Goal: Information Seeking & Learning: Learn about a topic

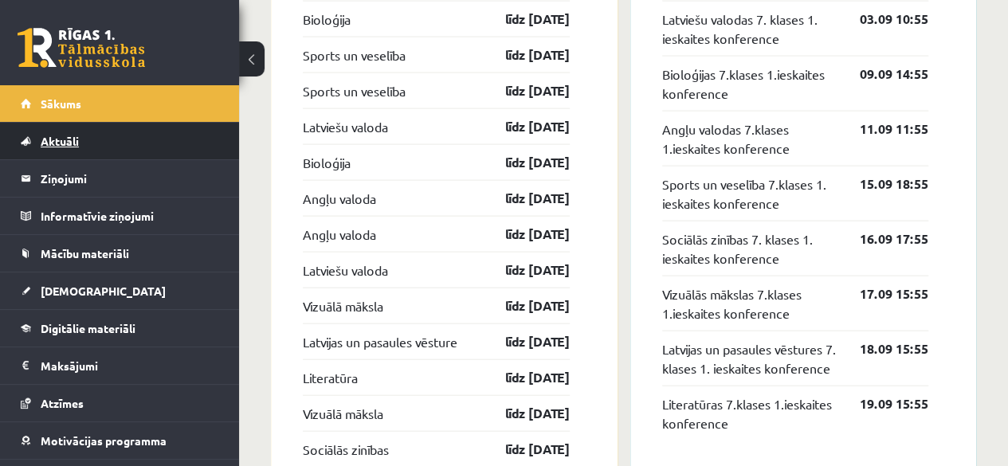
click at [183, 133] on link "Aktuāli" at bounding box center [120, 141] width 198 height 37
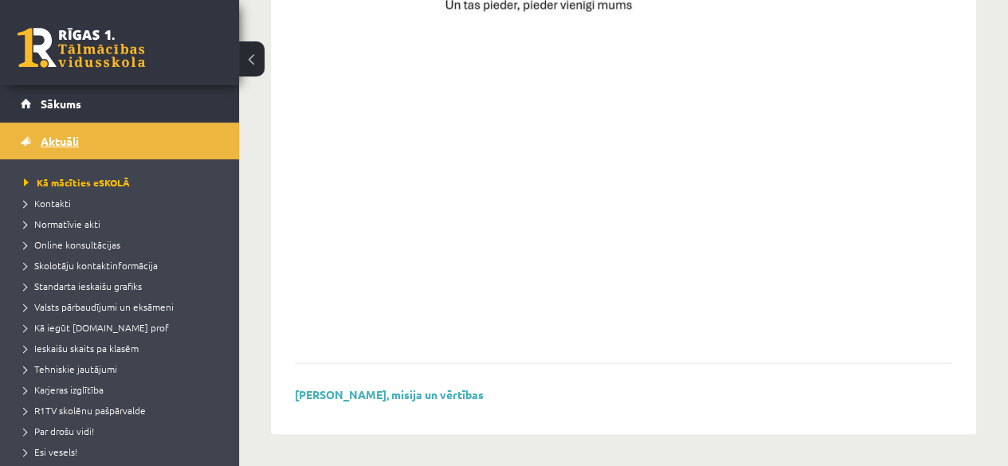
scroll to position [1269, 0]
click at [421, 391] on link "Skolas vīzija, misija un vērtības" at bounding box center [389, 394] width 189 height 14
click at [67, 218] on span "Normatīvie akti" at bounding box center [62, 224] width 77 height 13
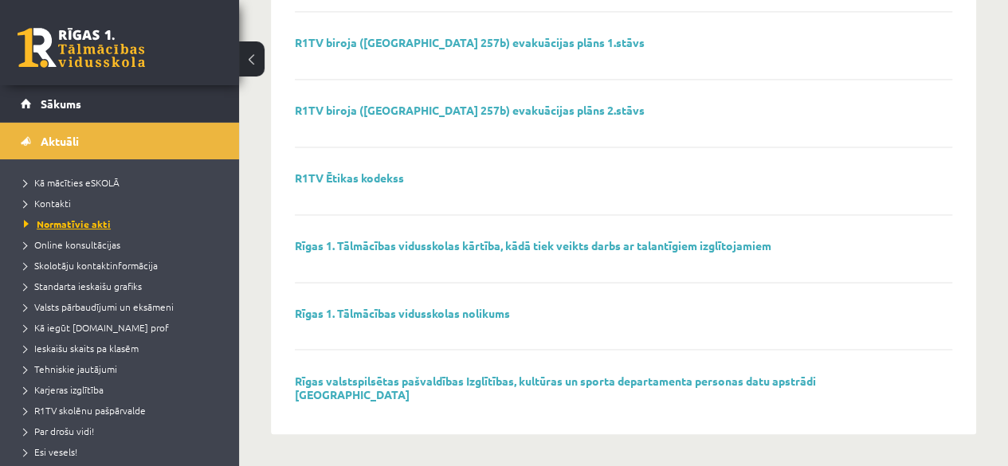
scroll to position [1169, 0]
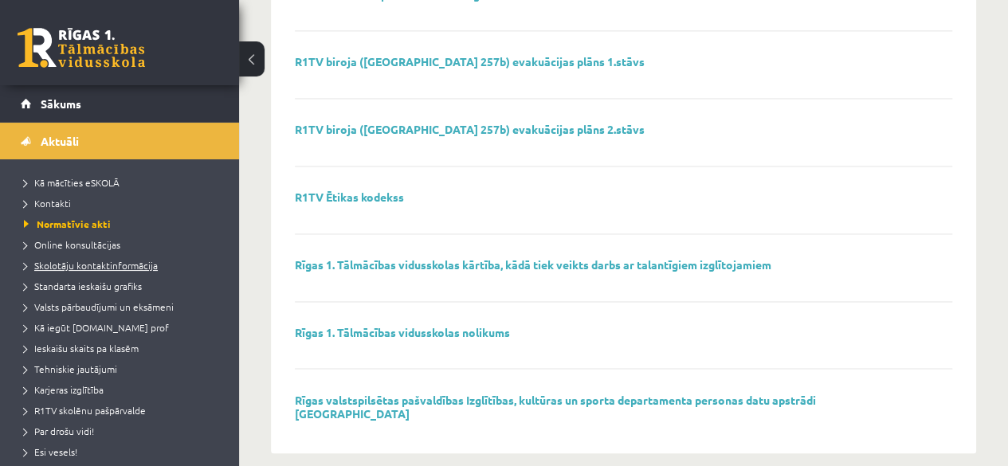
click at [515, 57] on link "R1TV biroja (Latgales ielas 257b) evakuācijas plāns 1.stāvs" at bounding box center [470, 61] width 350 height 14
click at [411, 332] on link "Rīgas 1. Tālmācības vidusskolas nolikums" at bounding box center [402, 332] width 215 height 14
click at [116, 243] on span "Online konsultācijas" at bounding box center [72, 244] width 96 height 13
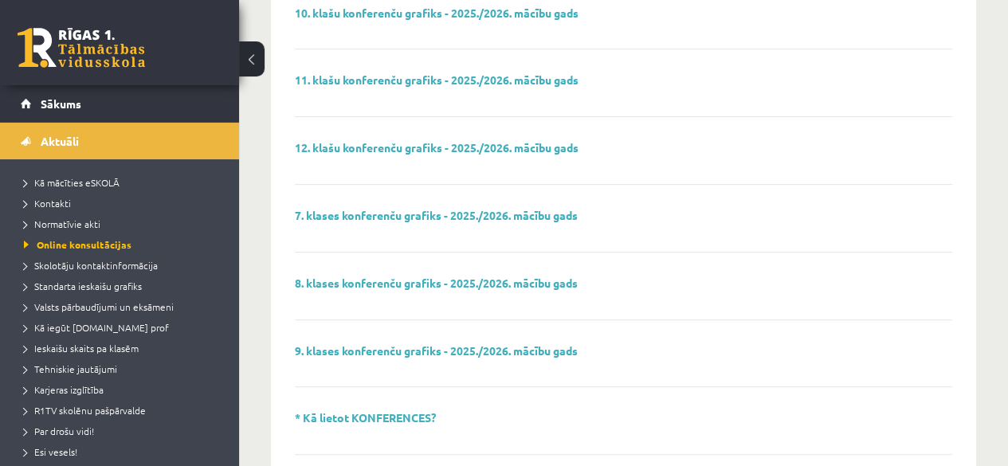
scroll to position [319, 0]
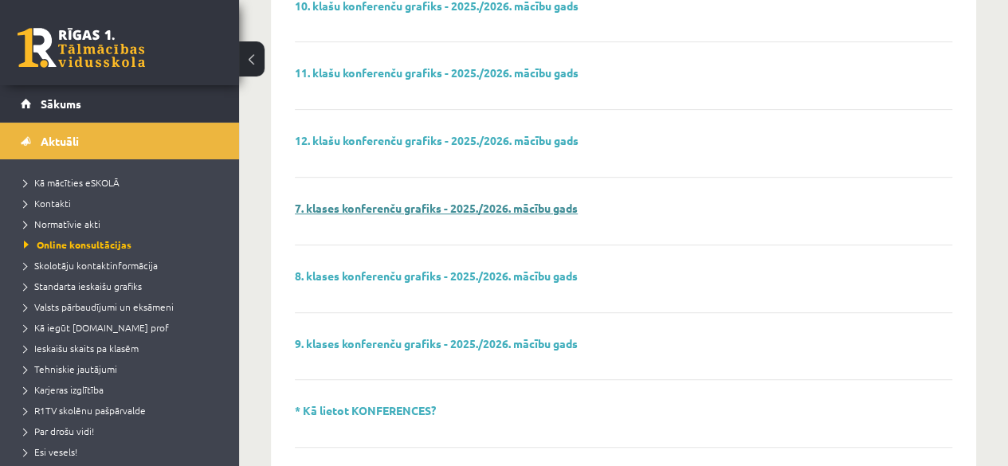
click at [373, 209] on link "7. klases konferenču grafiks - 2025./2026. mācību gads" at bounding box center [436, 208] width 283 height 14
click at [97, 366] on span "Tehniskie jautājumi" at bounding box center [70, 369] width 93 height 13
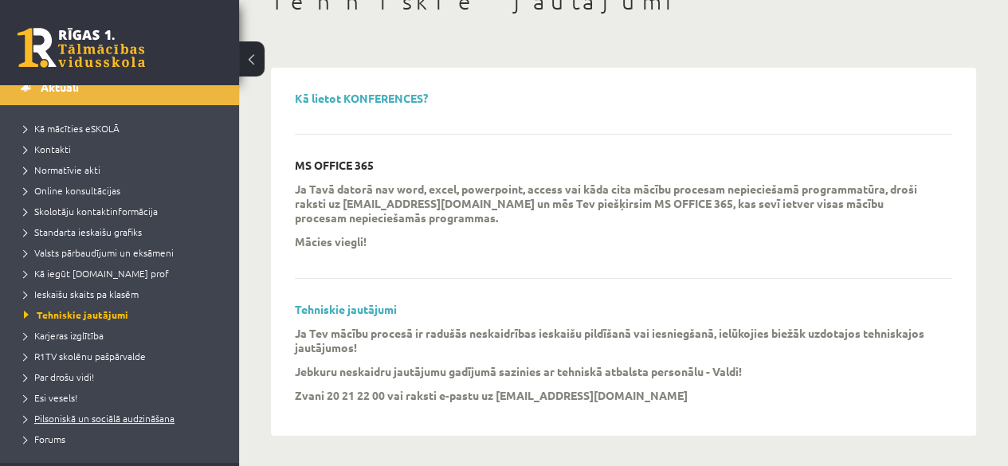
scroll to position [80, 0]
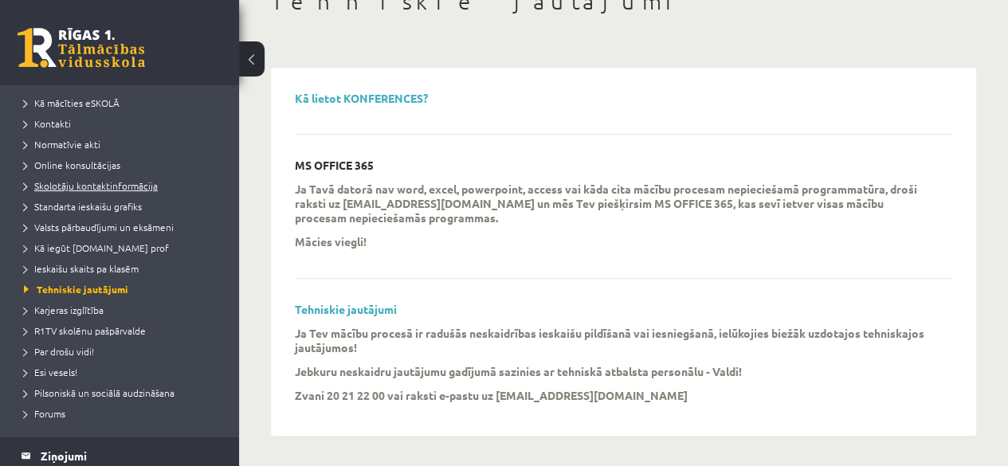
click at [80, 190] on span "Skolotāju kontaktinformācija" at bounding box center [91, 185] width 134 height 13
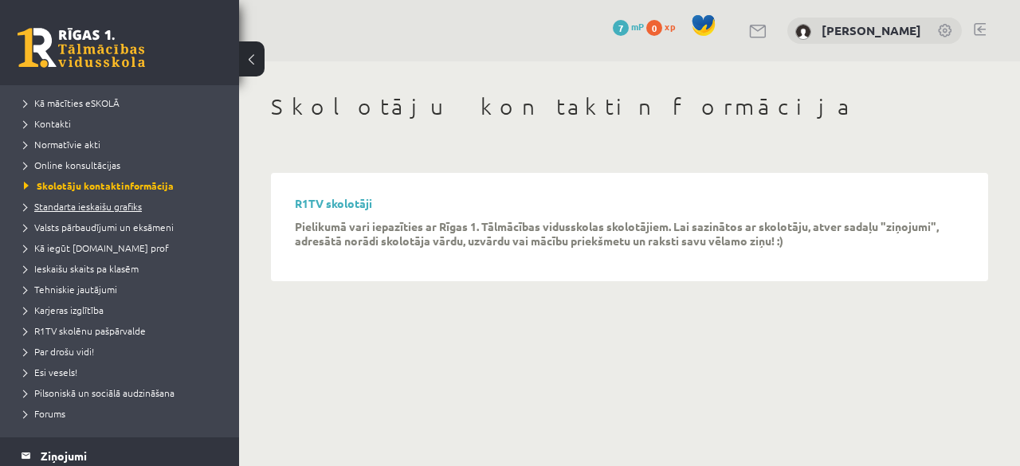
click at [43, 212] on link "Standarta ieskaišu grafiks" at bounding box center [123, 206] width 199 height 14
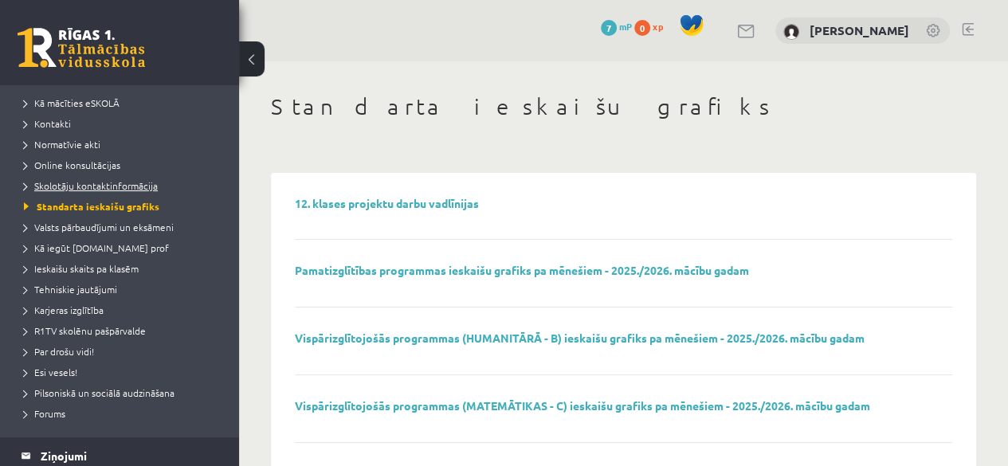
click at [66, 179] on link "Skolotāju kontaktinformācija" at bounding box center [123, 186] width 199 height 14
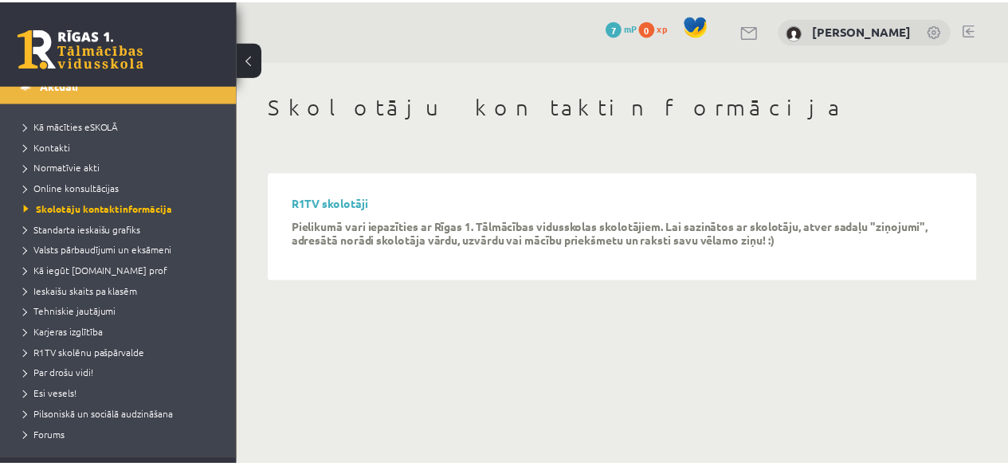
scroll to position [80, 0]
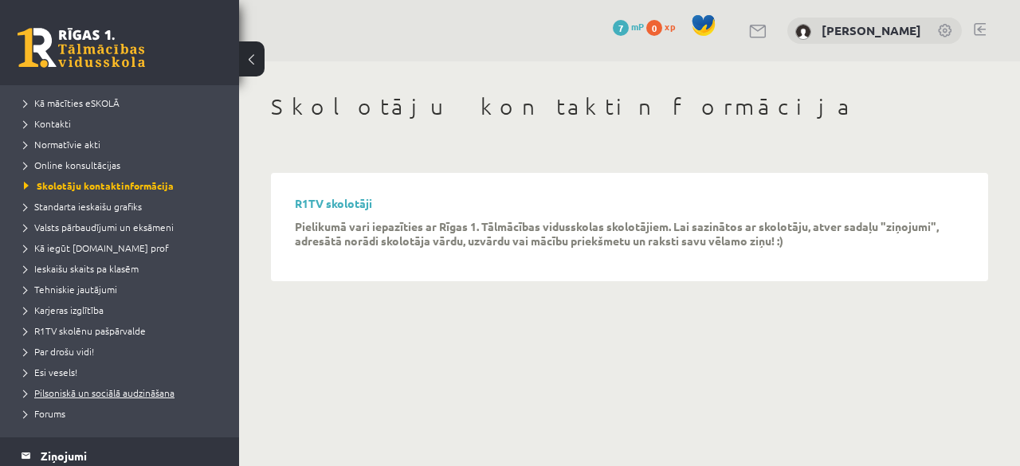
click at [112, 394] on span "Pilsoniskā un sociālā audzināšana" at bounding box center [99, 393] width 151 height 13
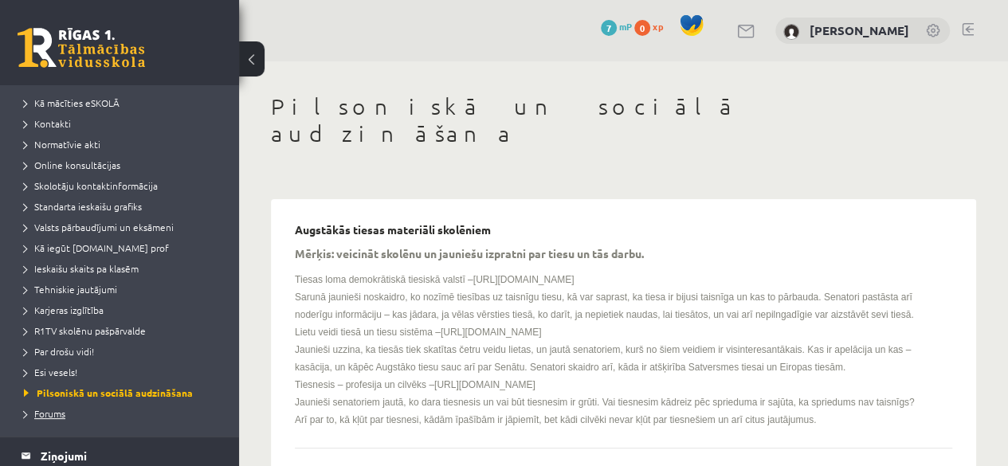
click at [72, 411] on link "Forums" at bounding box center [123, 414] width 199 height 14
click at [115, 393] on span "Pilsoniskā un sociālā audzināšana" at bounding box center [99, 393] width 151 height 13
click at [91, 375] on link "Esi vesels!" at bounding box center [123, 372] width 199 height 14
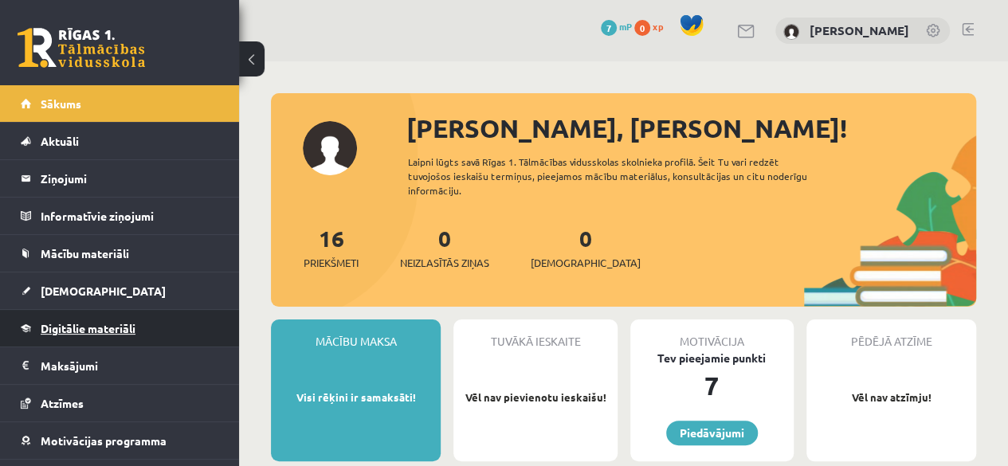
click at [61, 324] on span "Digitālie materiāli" at bounding box center [88, 328] width 95 height 14
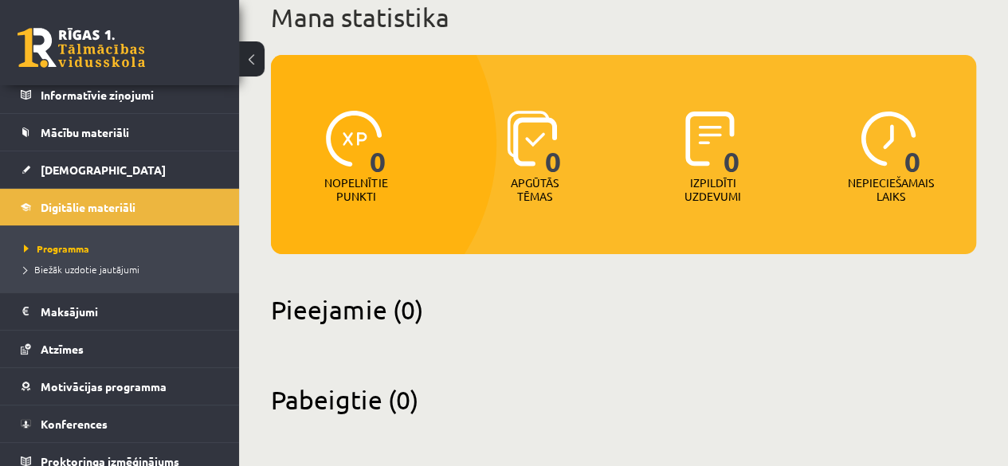
scroll to position [131, 0]
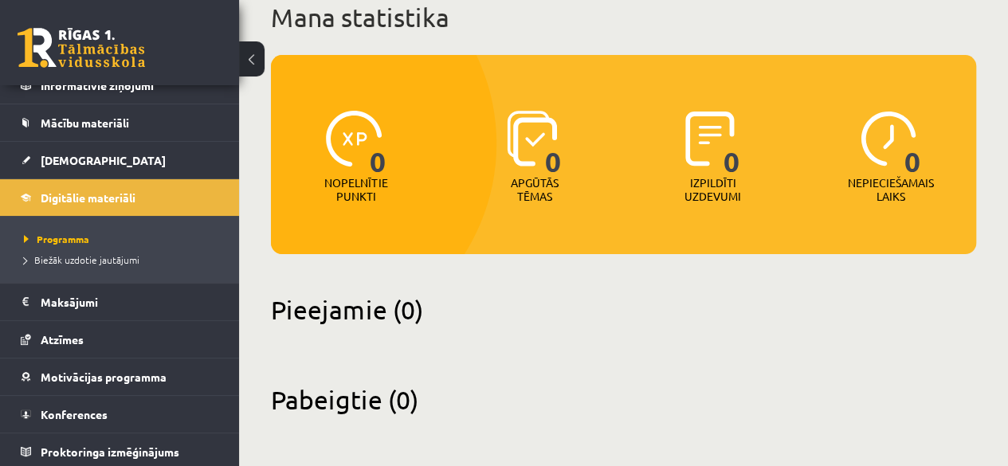
click at [328, 304] on h2 "Pieejamie (0)" at bounding box center [624, 309] width 706 height 31
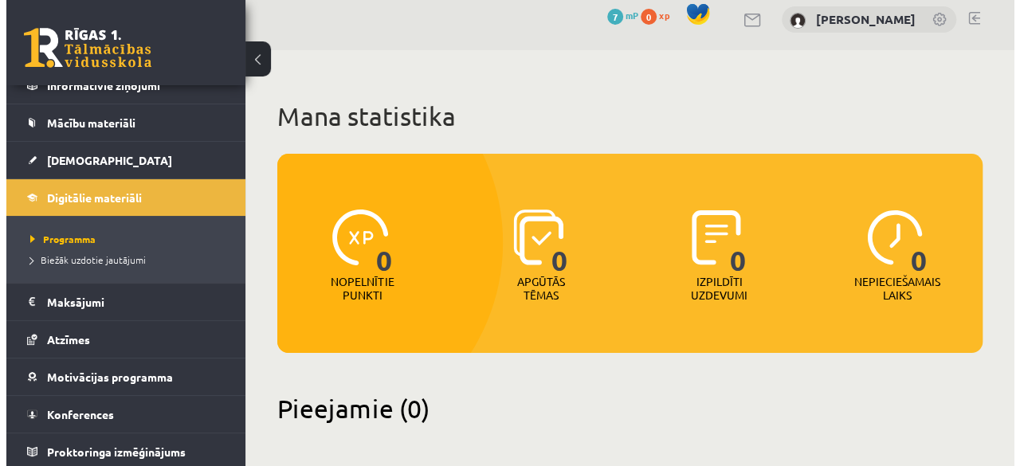
scroll to position [0, 0]
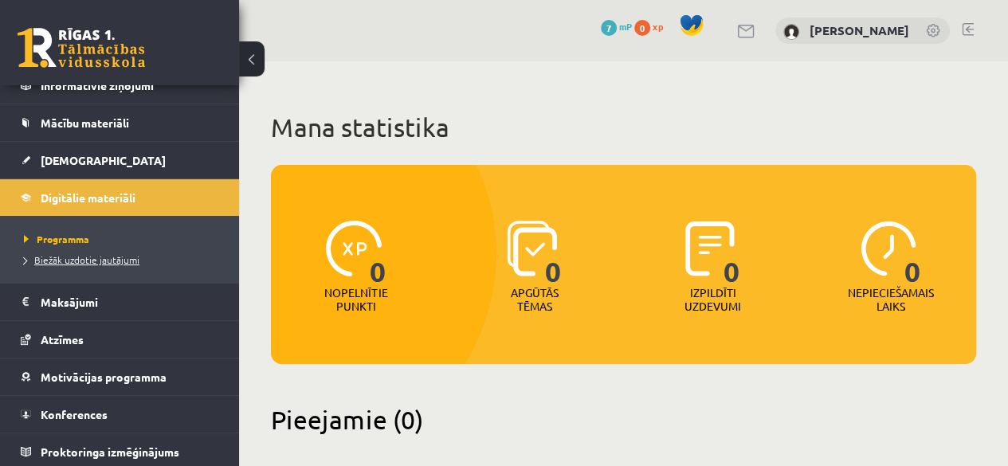
click at [79, 253] on link "Biežāk uzdotie jautājumi" at bounding box center [123, 260] width 199 height 14
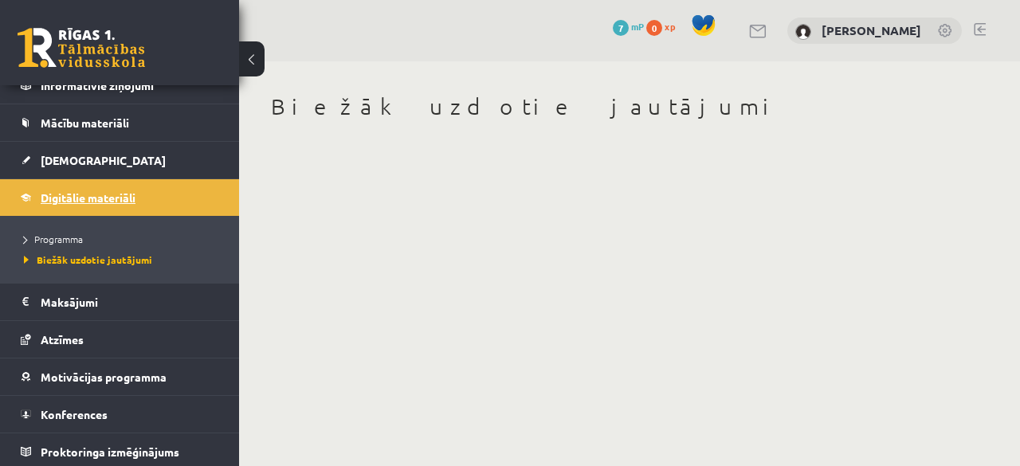
click at [69, 195] on span "Digitālie materiāli" at bounding box center [88, 198] width 95 height 14
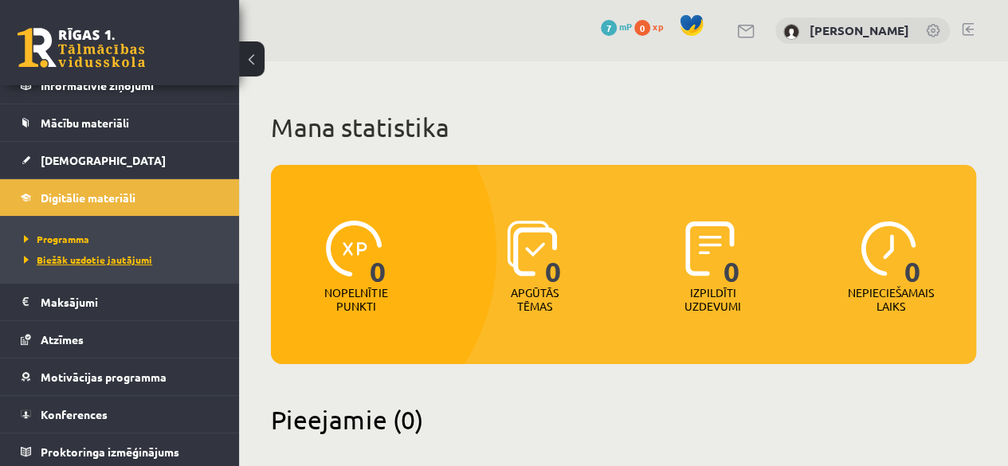
click at [56, 250] on li "Biežāk uzdotie jautājumi" at bounding box center [123, 260] width 199 height 21
click at [56, 253] on link "Biežāk uzdotie jautājumi" at bounding box center [123, 260] width 199 height 14
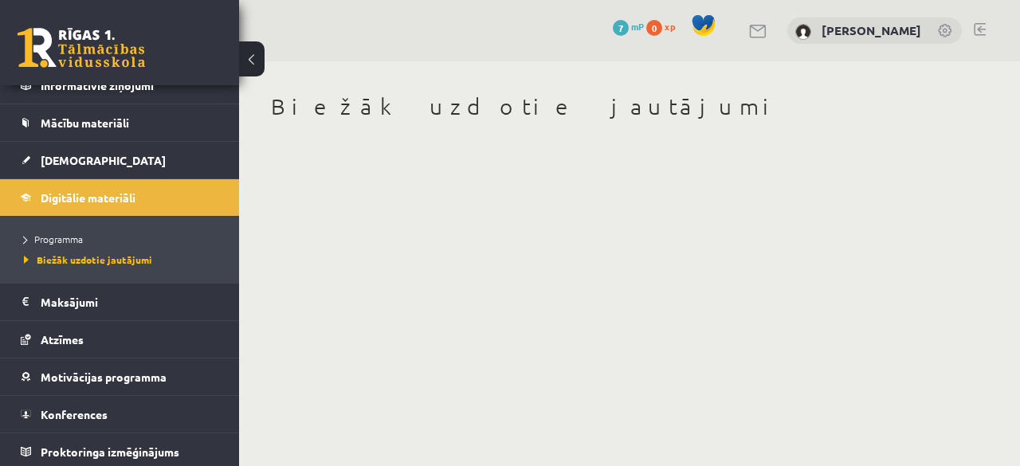
click at [64, 265] on li "Biežāk uzdotie jautājumi" at bounding box center [123, 260] width 199 height 21
click at [76, 264] on link "Biežāk uzdotie jautājumi" at bounding box center [123, 260] width 199 height 14
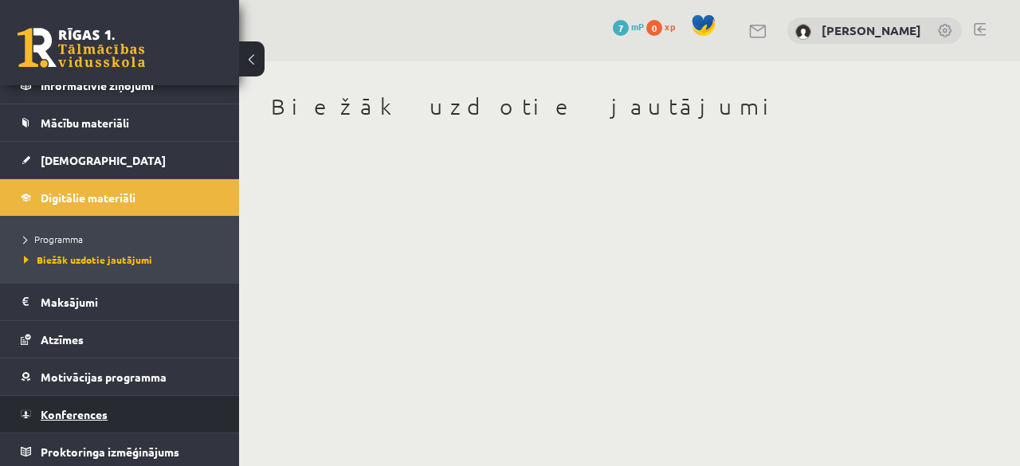
click at [107, 423] on link "Konferences" at bounding box center [120, 414] width 198 height 37
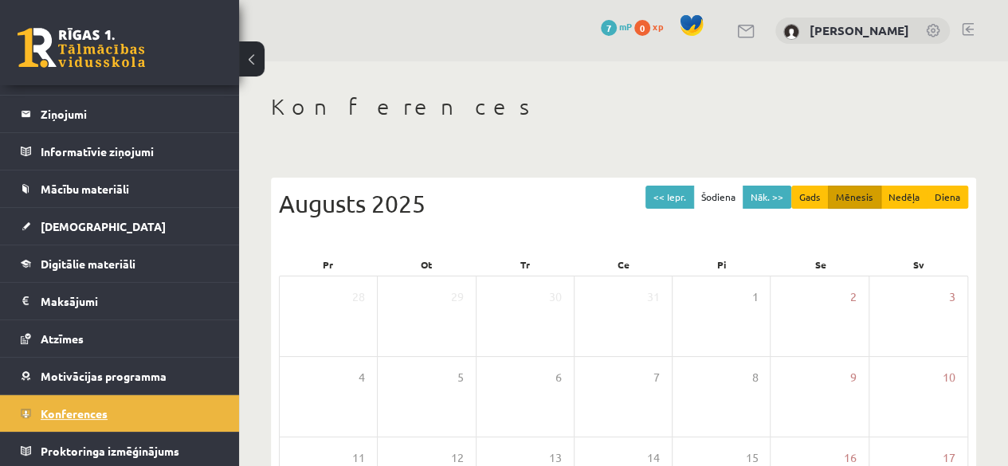
scroll to position [64, 0]
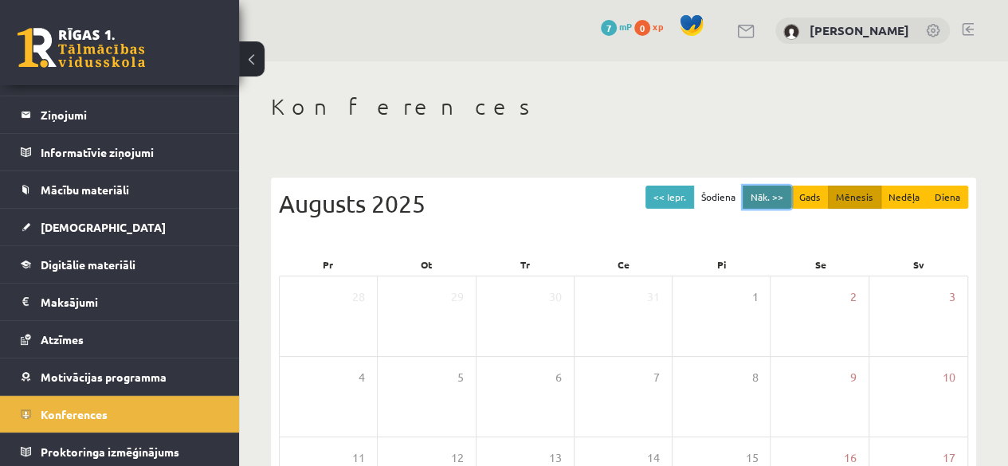
click at [764, 191] on button "Nāk. >>" at bounding box center [767, 197] width 49 height 23
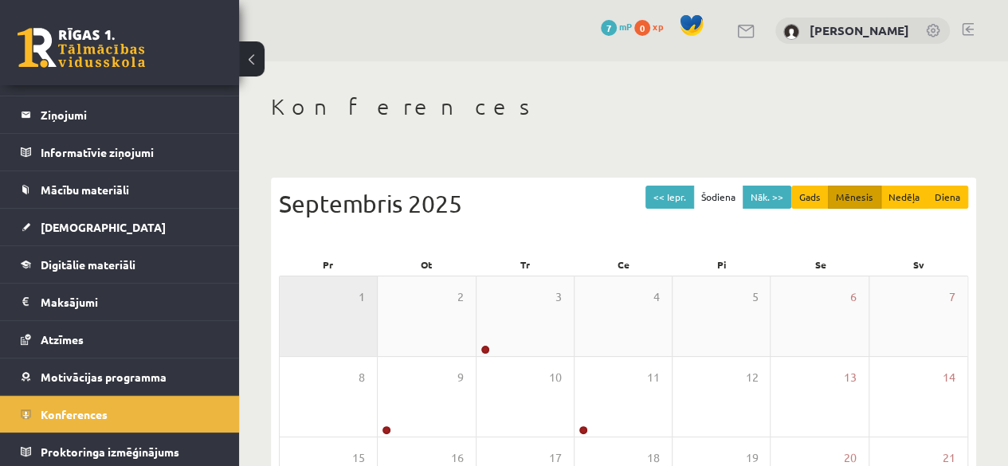
click at [321, 330] on div "1" at bounding box center [328, 317] width 97 height 80
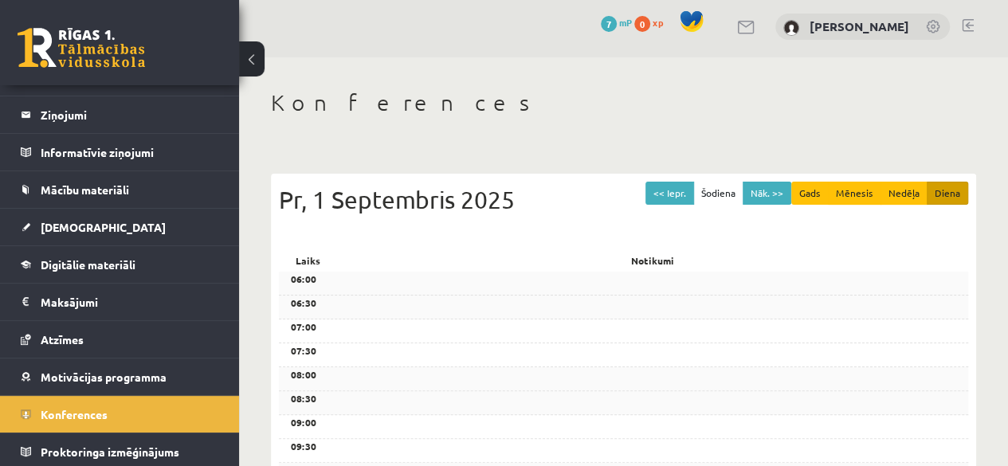
scroll to position [0, 0]
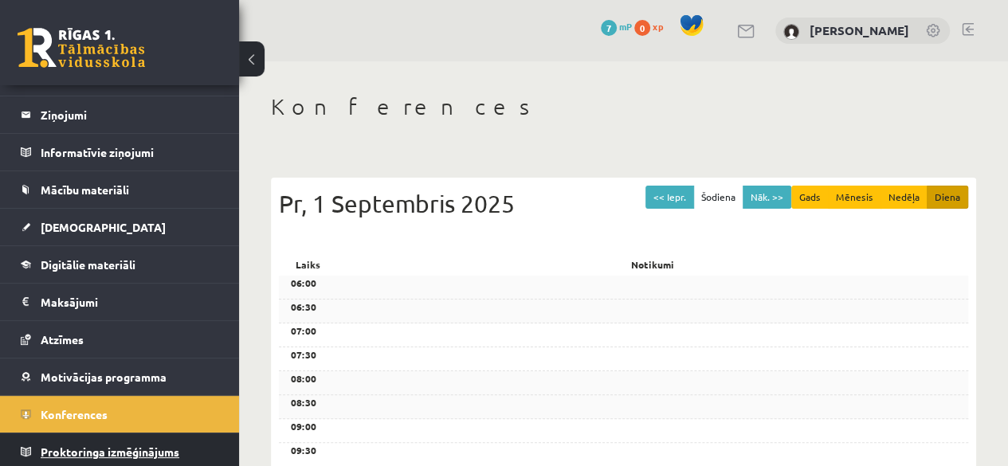
click at [153, 450] on span "Proktoringa izmēģinājums" at bounding box center [110, 452] width 139 height 14
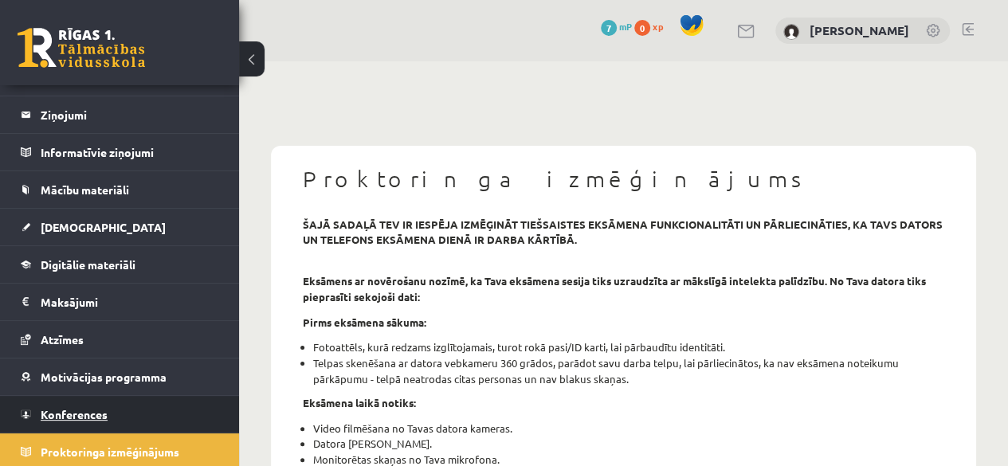
click at [104, 415] on span "Konferences" at bounding box center [74, 414] width 67 height 14
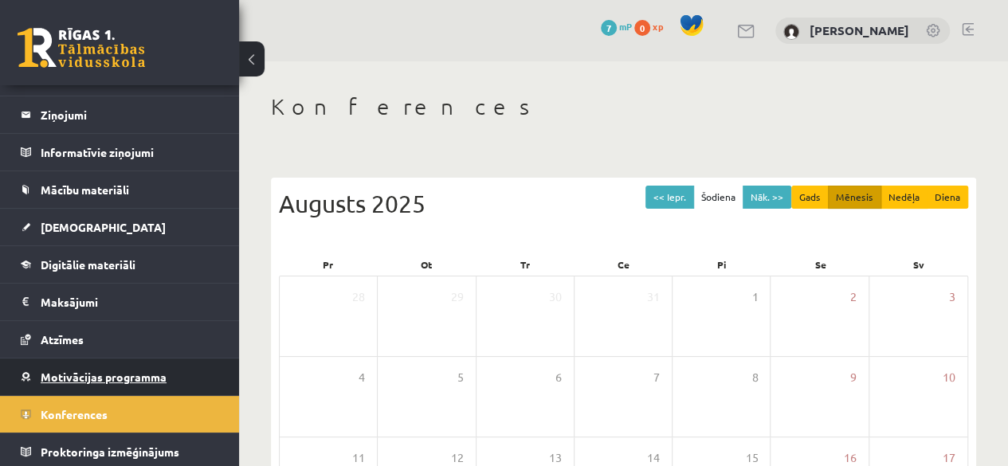
click at [107, 388] on link "Motivācijas programma" at bounding box center [120, 377] width 198 height 37
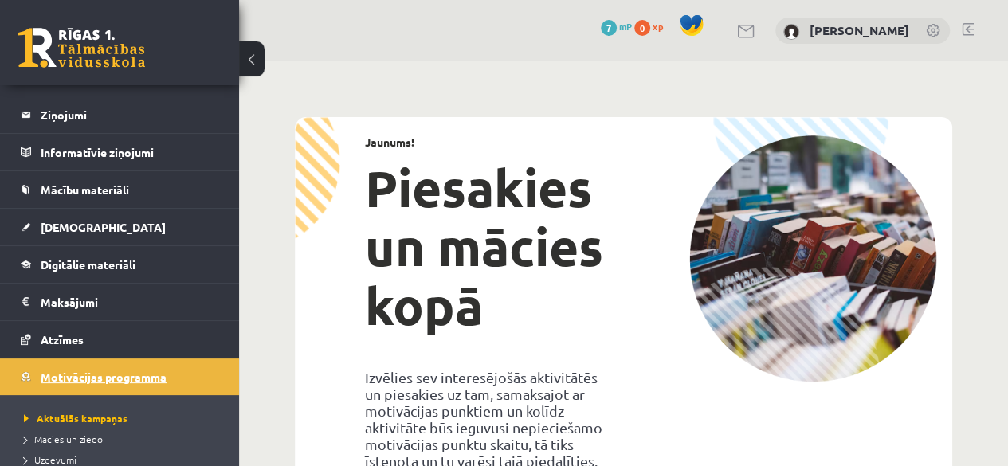
click at [86, 380] on span "Motivācijas programma" at bounding box center [104, 377] width 126 height 14
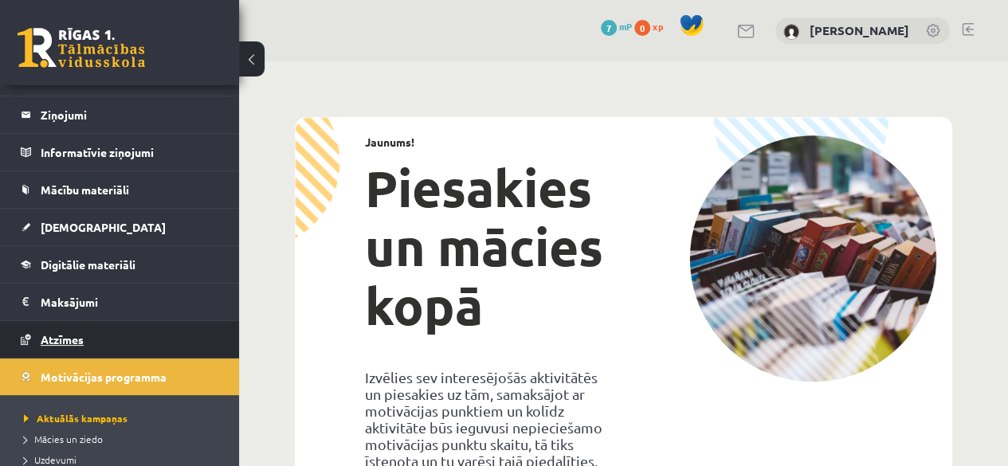
click at [93, 331] on link "Atzīmes" at bounding box center [120, 339] width 198 height 37
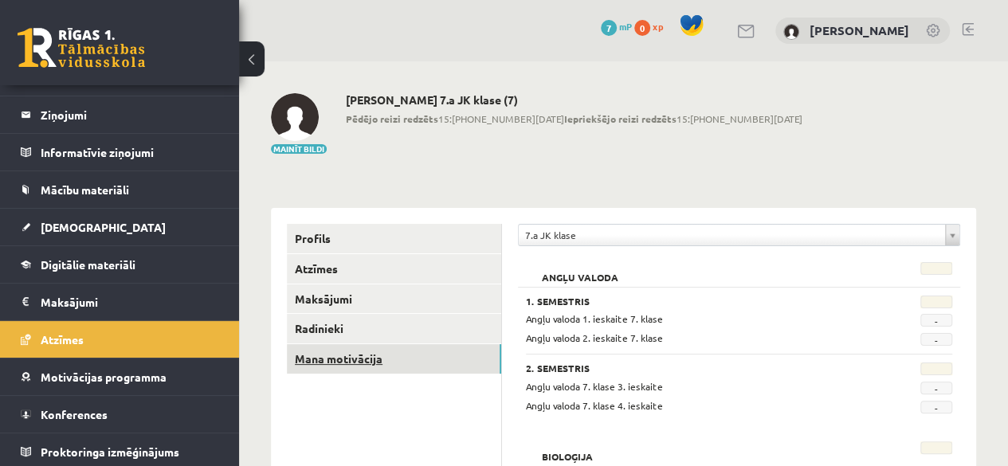
click at [337, 369] on link "Mana motivācija" at bounding box center [394, 358] width 214 height 29
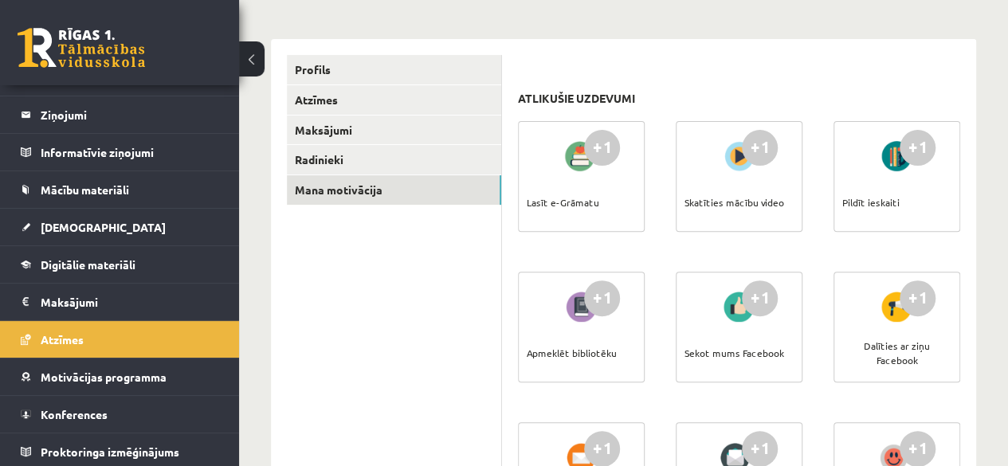
scroll to position [159, 0]
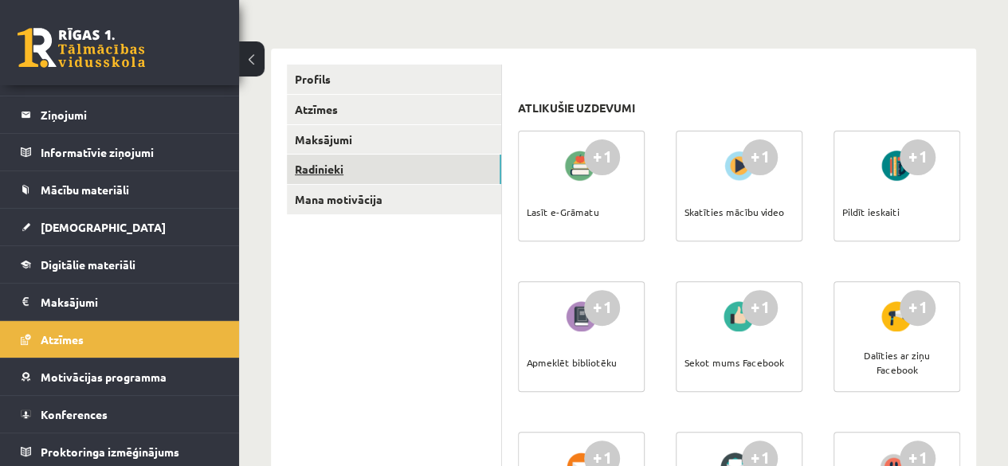
click at [347, 163] on link "Radinieki" at bounding box center [394, 169] width 214 height 29
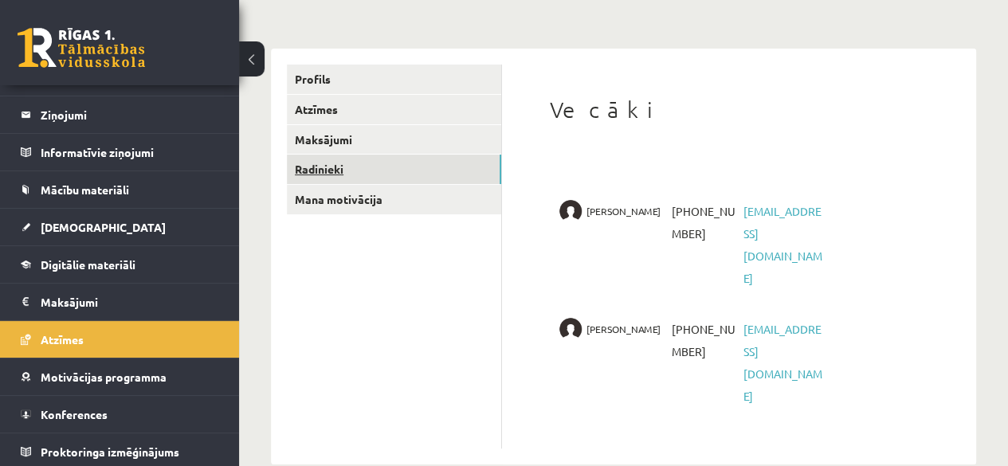
scroll to position [100, 0]
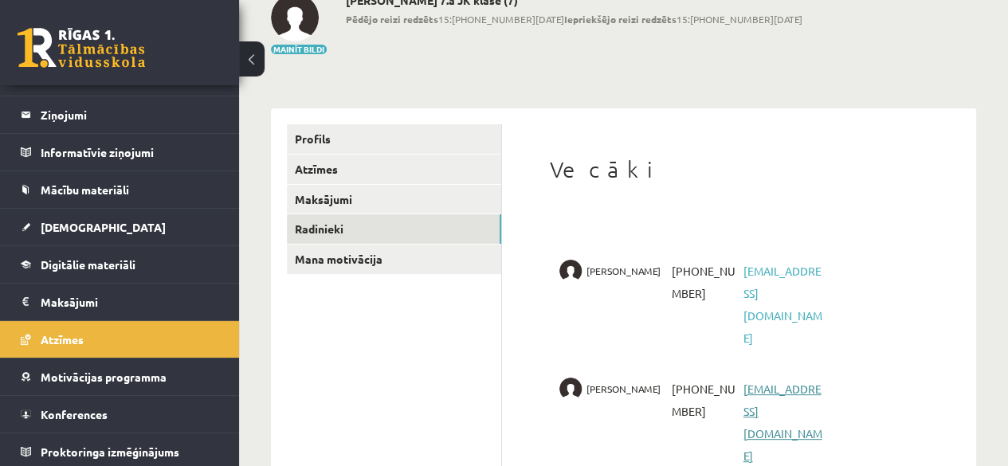
click at [765, 382] on link "eva.kozlinska@gmail.com" at bounding box center [782, 422] width 79 height 81
click at [358, 146] on link "Profils" at bounding box center [394, 138] width 214 height 29
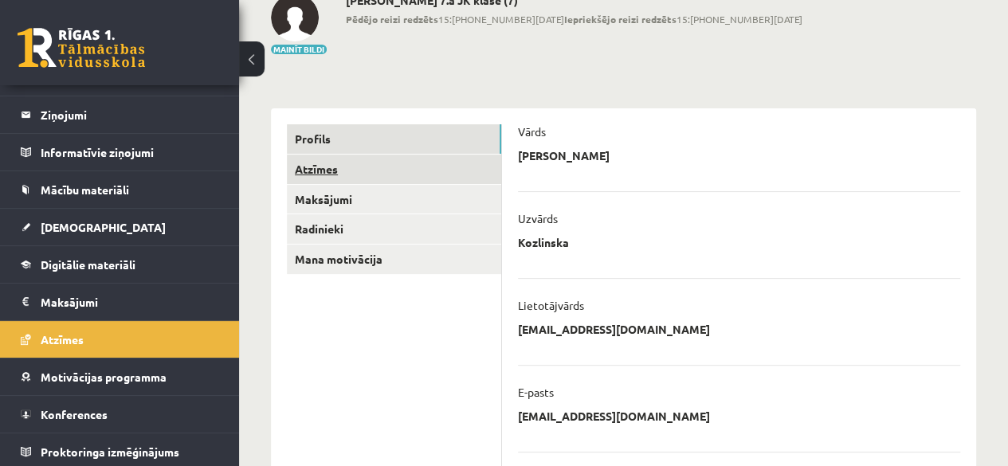
click at [382, 163] on link "Atzīmes" at bounding box center [394, 169] width 214 height 29
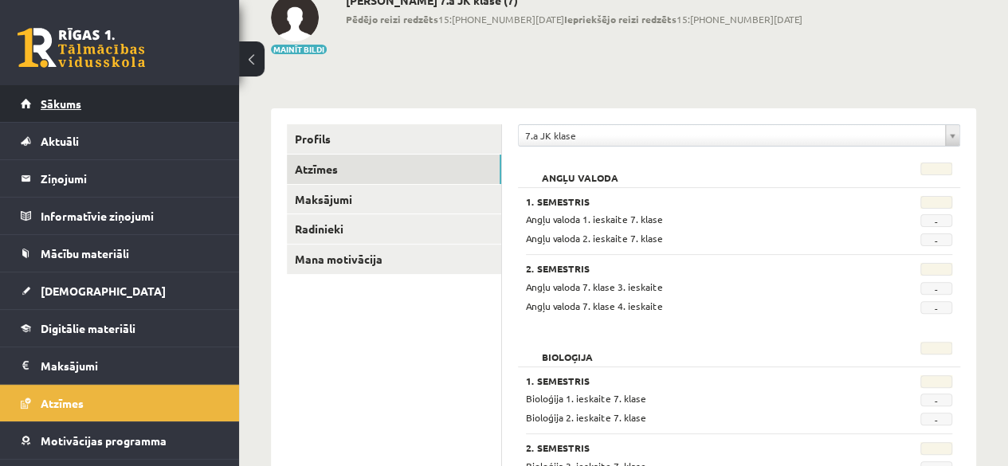
click at [100, 104] on link "Sākums" at bounding box center [120, 103] width 198 height 37
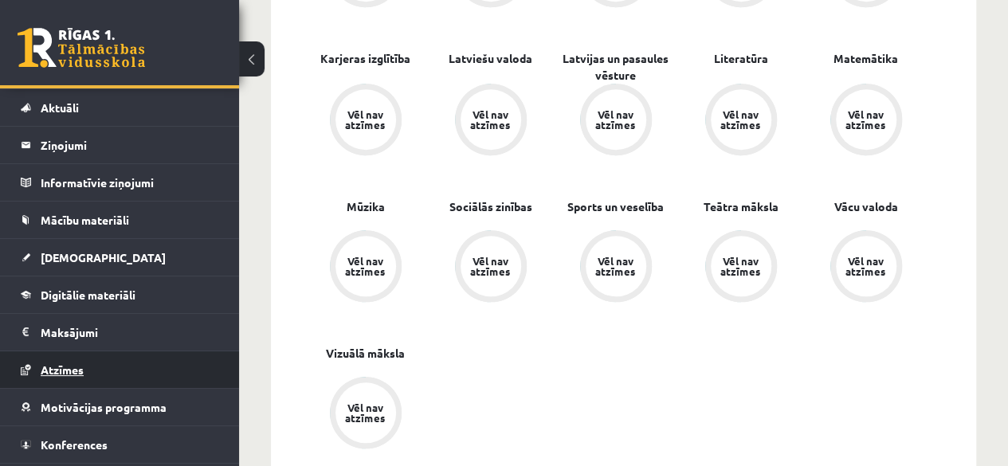
scroll to position [64, 0]
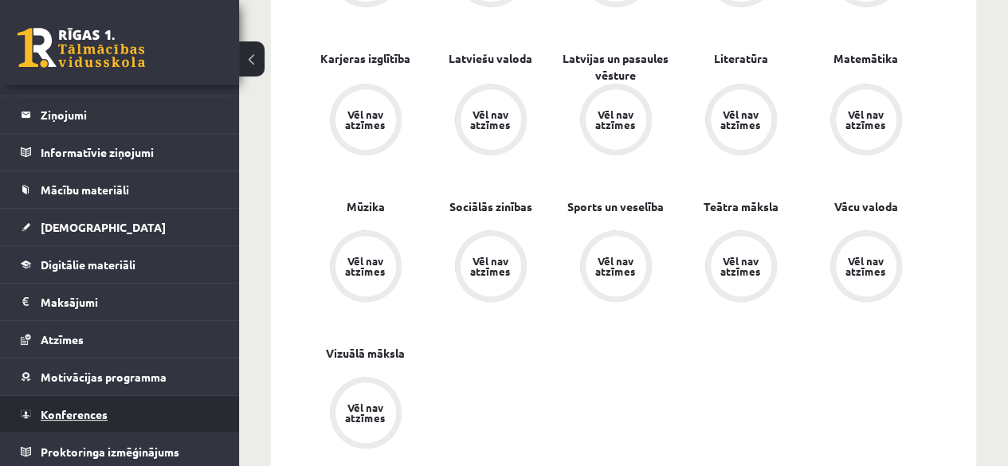
click at [78, 425] on link "Konferences" at bounding box center [120, 414] width 198 height 37
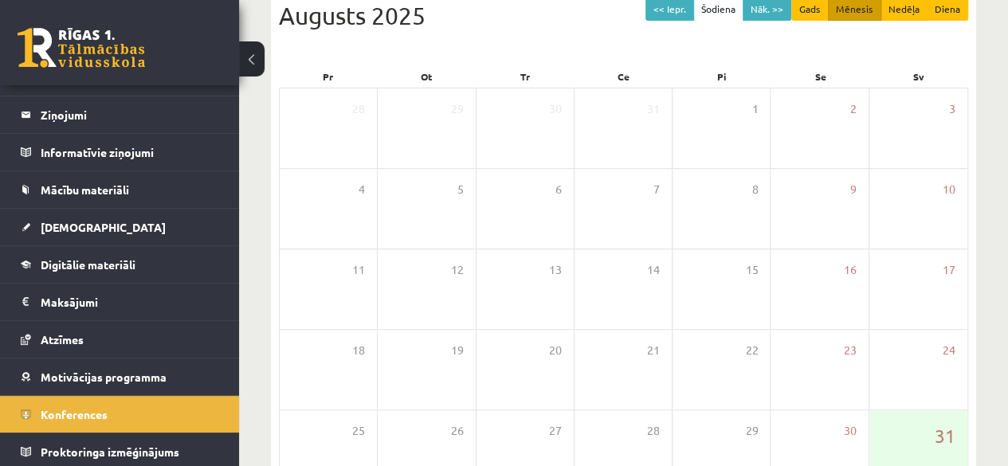
scroll to position [214, 0]
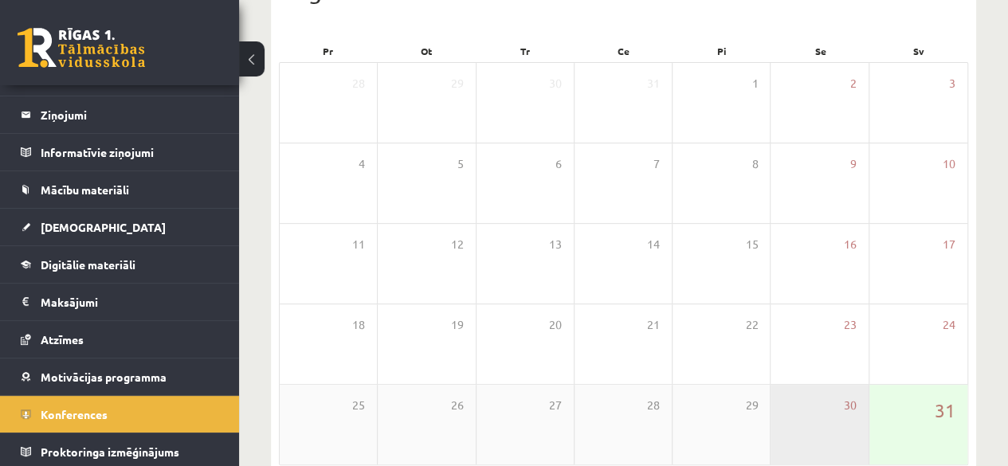
click at [868, 424] on div "30" at bounding box center [819, 425] width 97 height 80
click at [896, 407] on div "31" at bounding box center [919, 425] width 98 height 80
click at [910, 441] on div "31" at bounding box center [919, 425] width 98 height 80
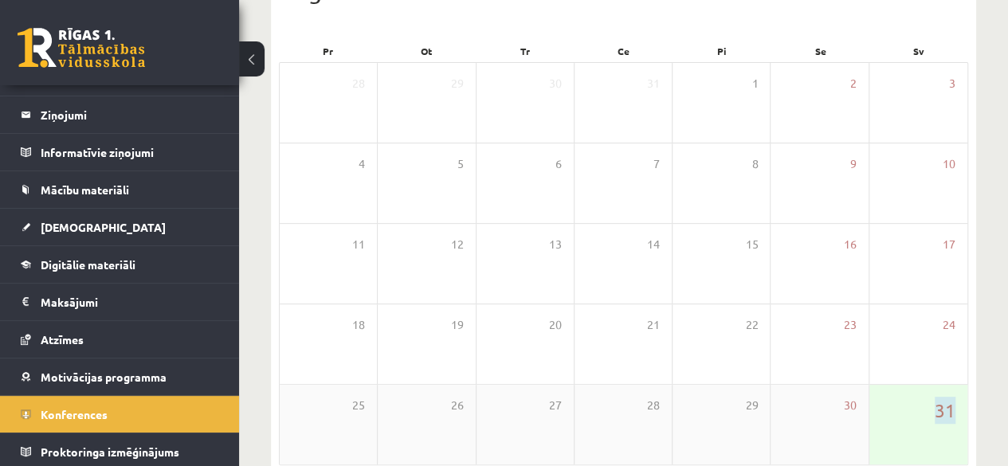
click at [910, 441] on div "31" at bounding box center [919, 425] width 98 height 80
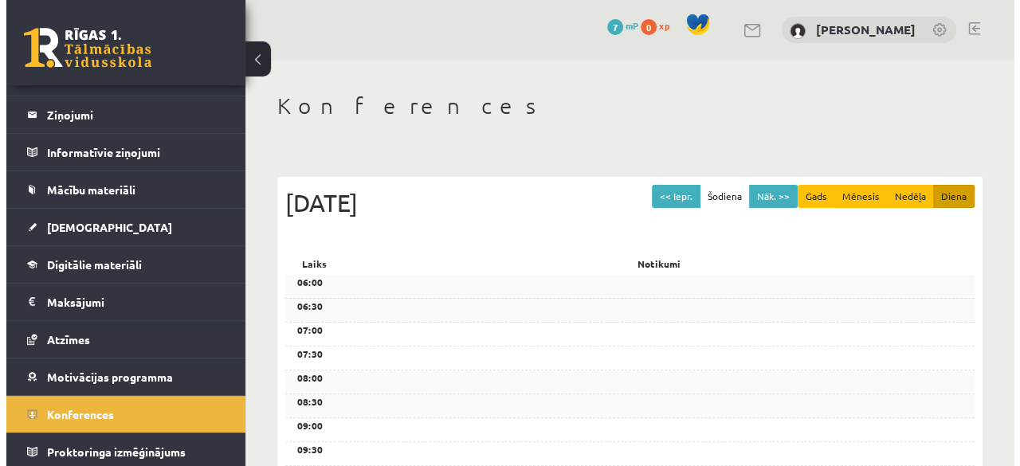
scroll to position [0, 0]
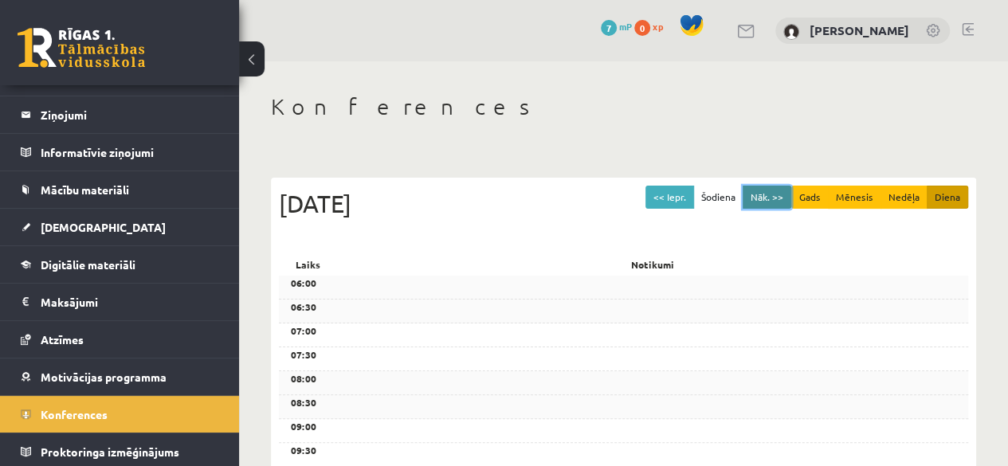
click at [773, 199] on button "Nāk. >>" at bounding box center [767, 197] width 49 height 23
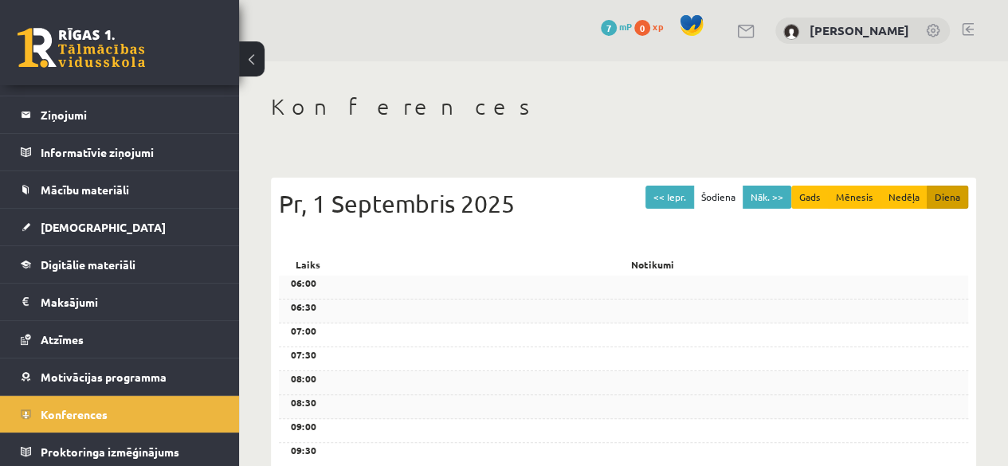
click at [383, 282] on div "06:00" at bounding box center [624, 288] width 690 height 24
click at [767, 211] on div "Pr, 1 Septembris 2025" at bounding box center [624, 204] width 690 height 36
click at [911, 199] on button "Nedēļa" at bounding box center [904, 197] width 47 height 23
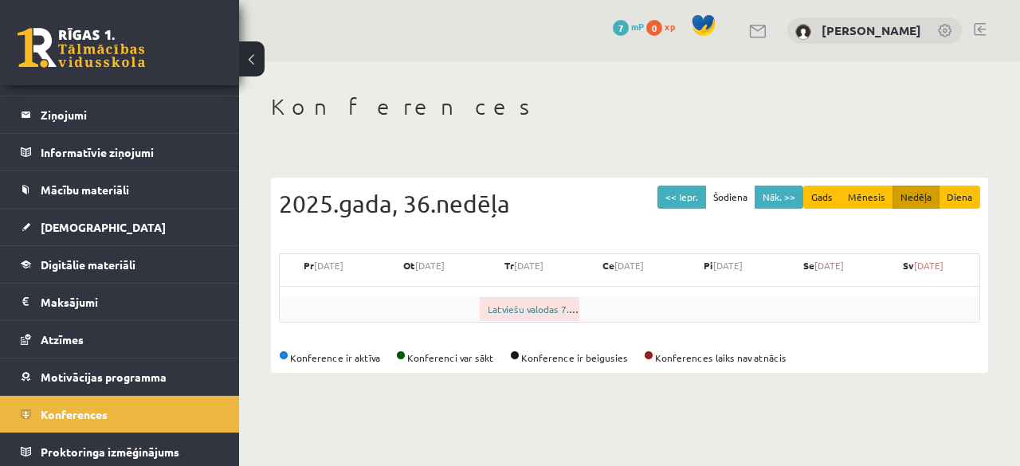
click at [565, 305] on link "Latviešu valodas 7. klases 1. ieskaites konference" at bounding box center [597, 309] width 218 height 13
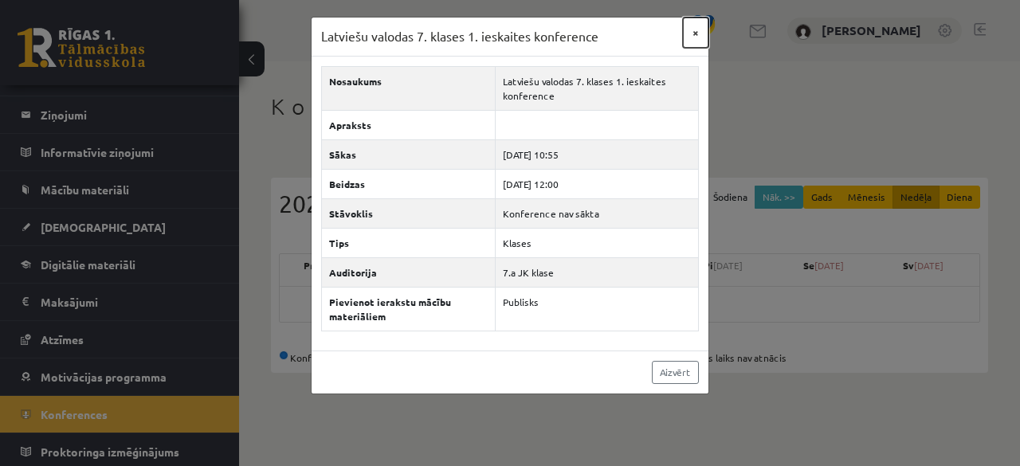
click at [696, 37] on button "×" at bounding box center [696, 33] width 26 height 30
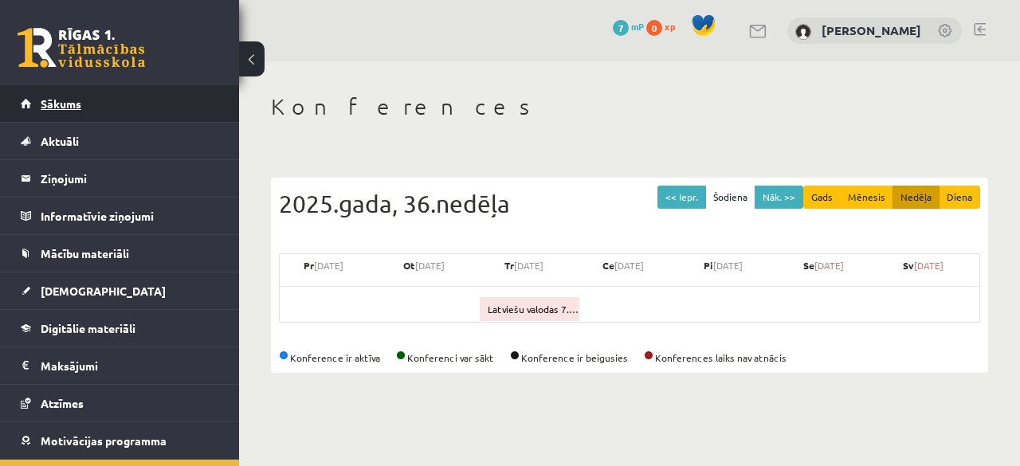
click at [46, 104] on span "Sākums" at bounding box center [61, 103] width 41 height 14
